Goal: Information Seeking & Learning: Learn about a topic

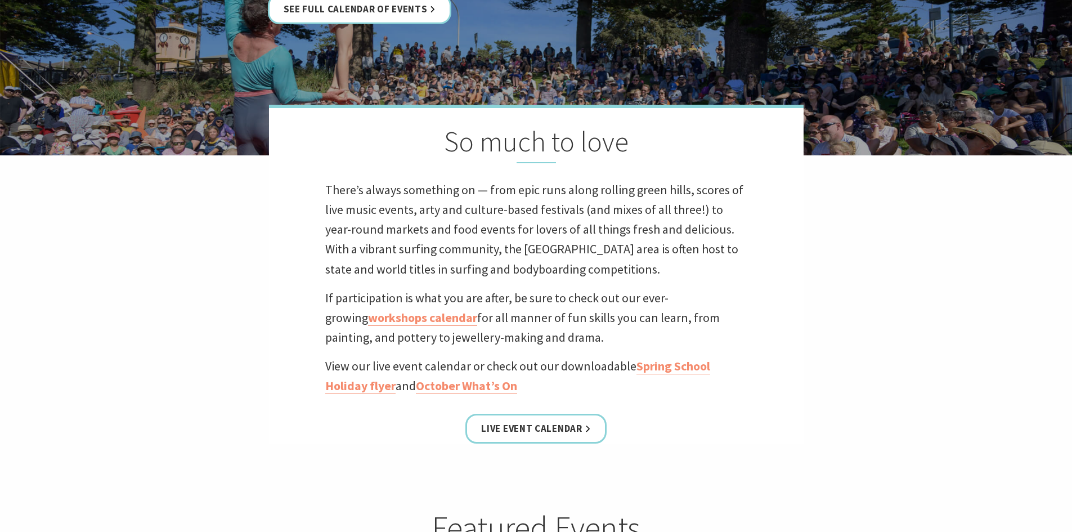
scroll to position [225, 0]
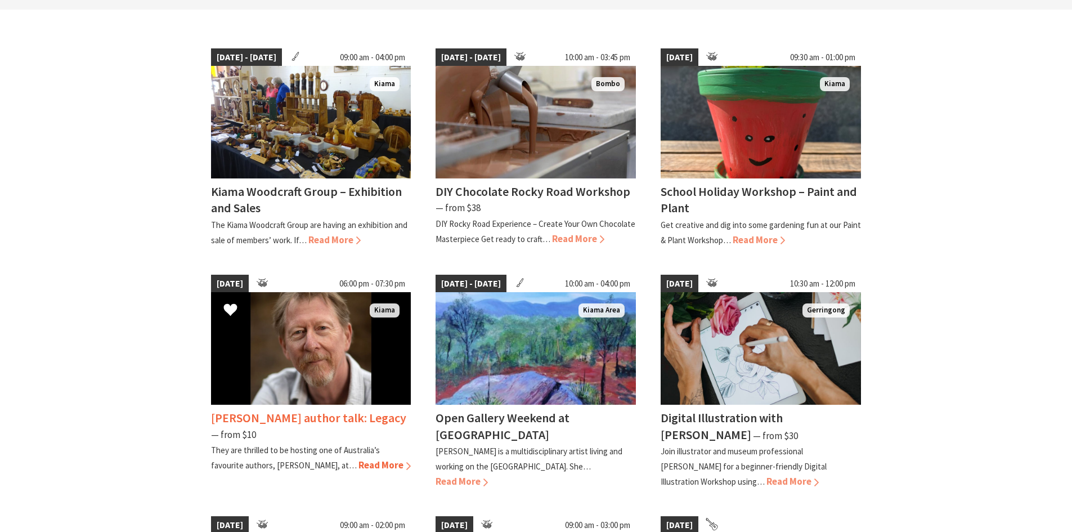
scroll to position [281, 0]
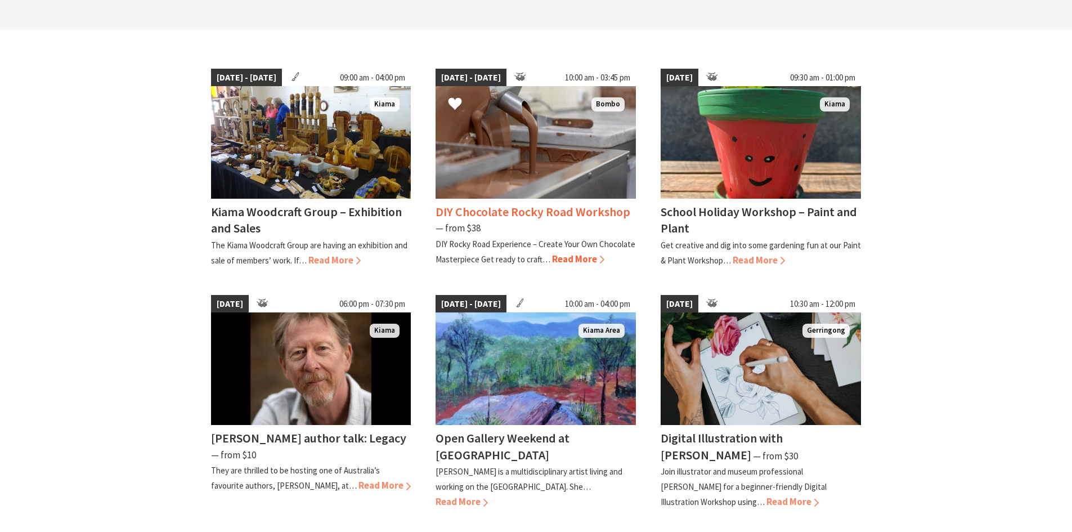
click at [574, 260] on span "Read More" at bounding box center [578, 259] width 52 height 12
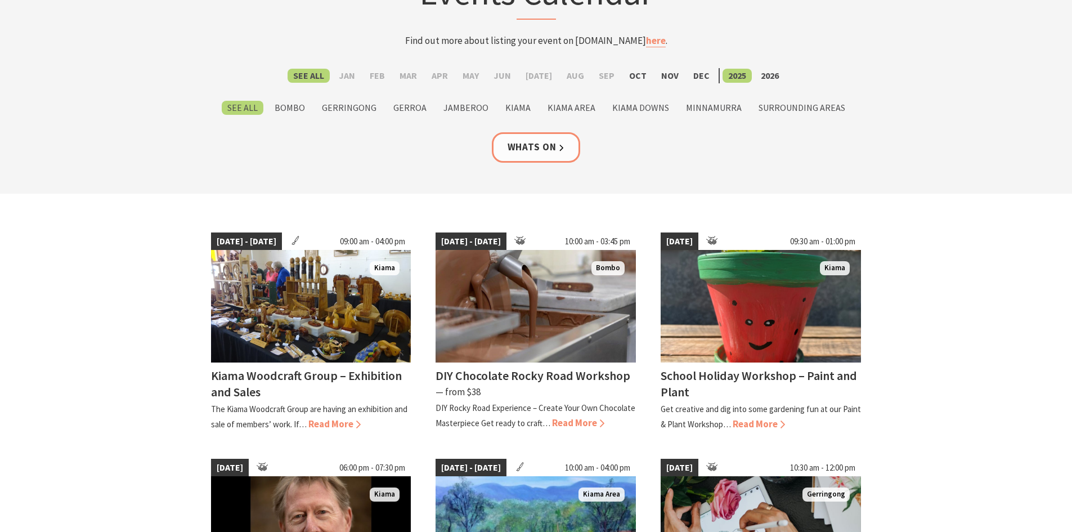
scroll to position [113, 0]
